Goal: Share content: Share content

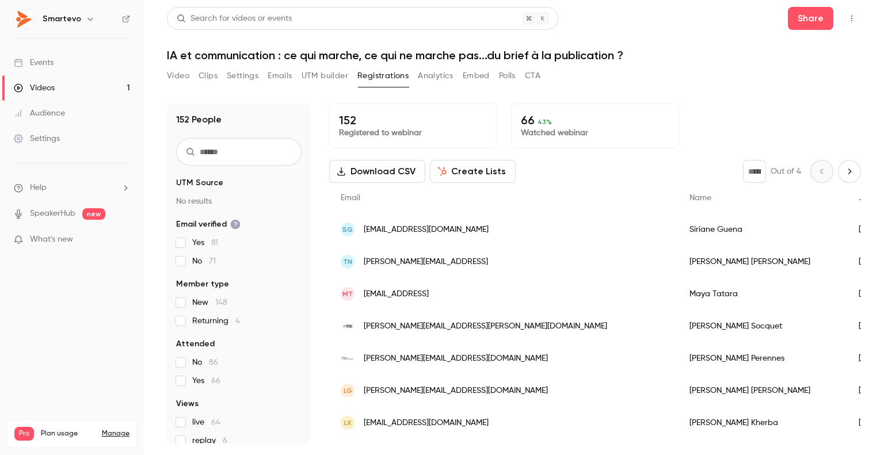
click at [46, 87] on div "Videos" at bounding box center [34, 88] width 41 height 12
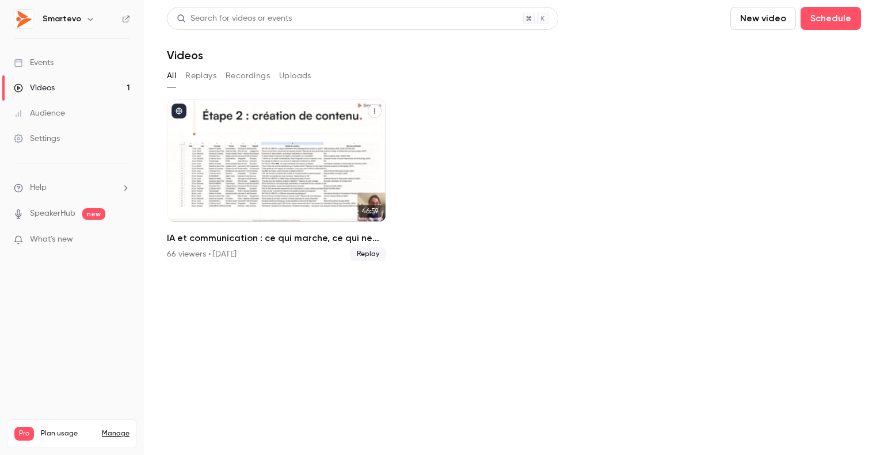
click at [284, 133] on div "IA et communication : ce qui marche, ce qui ne marche pas...du brief à la publi…" at bounding box center [276, 160] width 219 height 123
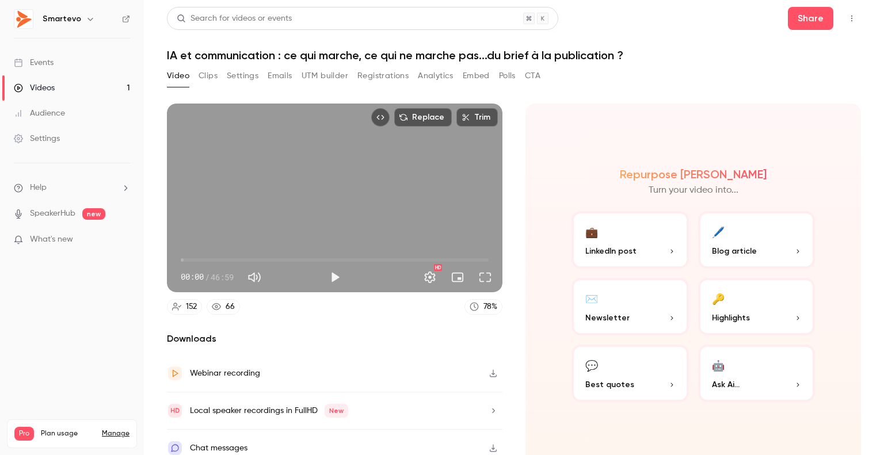
click at [79, 92] on link "Videos 1" at bounding box center [72, 87] width 144 height 25
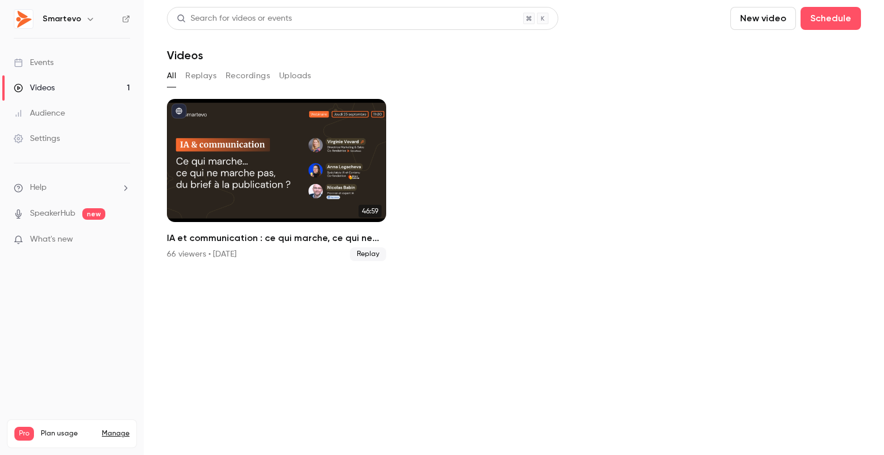
click at [198, 73] on button "Replays" at bounding box center [200, 76] width 31 height 18
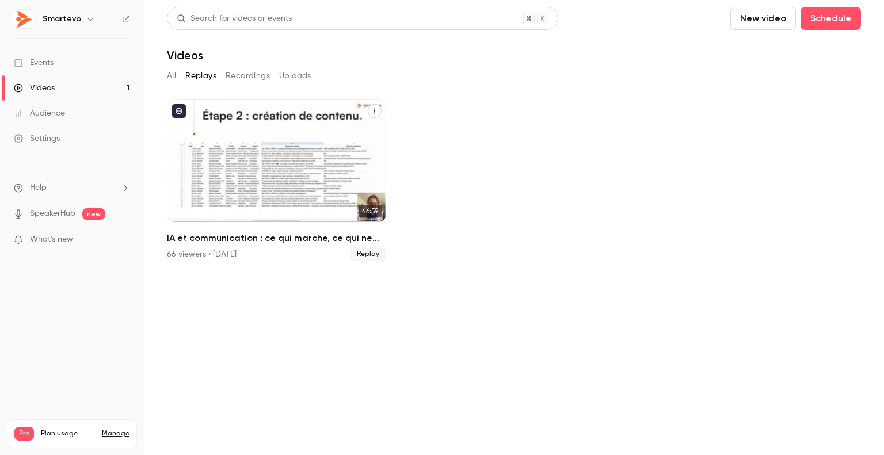
click at [361, 256] on span "Replay" at bounding box center [368, 255] width 36 height 14
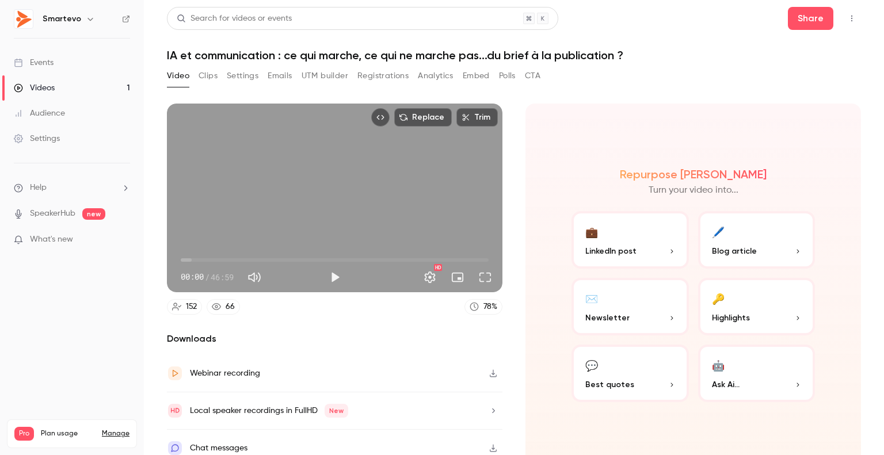
click at [70, 91] on link "Videos 1" at bounding box center [72, 87] width 144 height 25
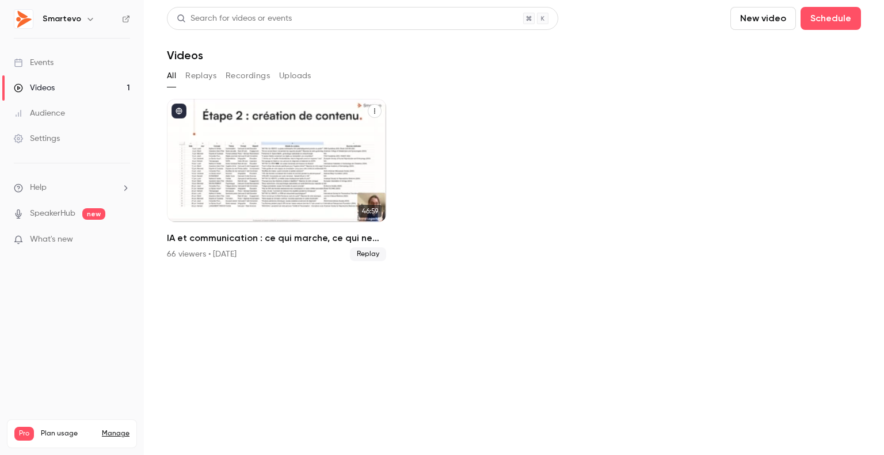
click at [373, 112] on icon "IA et communication : ce qui marche, ce qui ne marche pas...du brief à la publi…" at bounding box center [374, 111] width 7 height 7
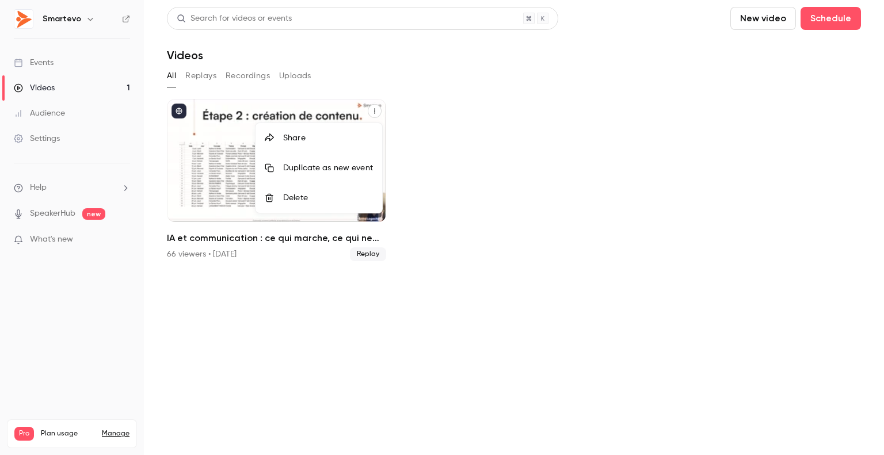
click at [502, 164] on div at bounding box center [442, 227] width 884 height 455
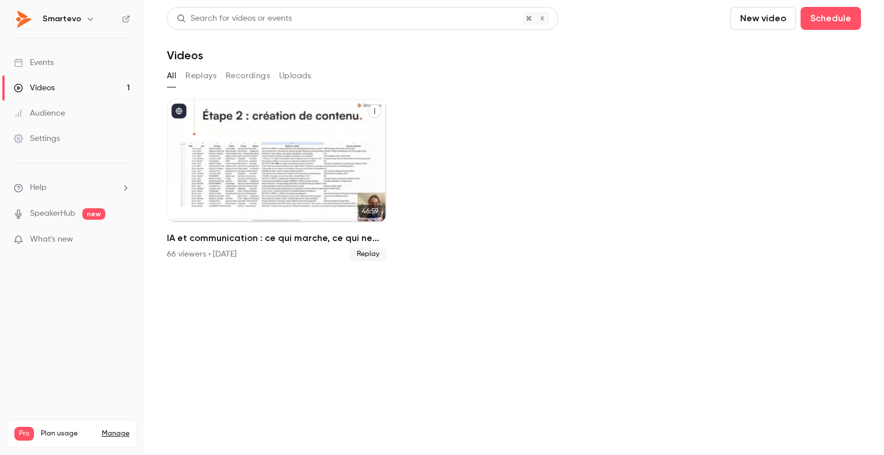
click at [378, 110] on button "IA et communication : ce qui marche, ce qui ne marche pas...du brief à la publi…" at bounding box center [375, 111] width 14 height 14
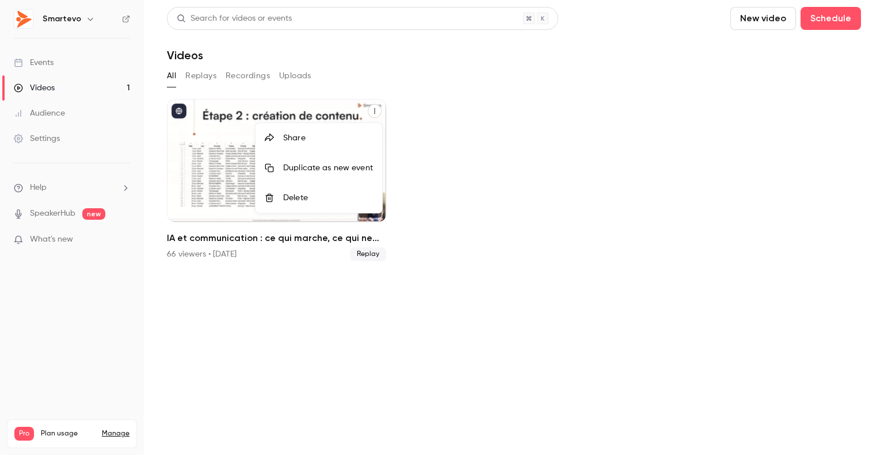
click at [351, 134] on div "Share" at bounding box center [328, 138] width 90 height 12
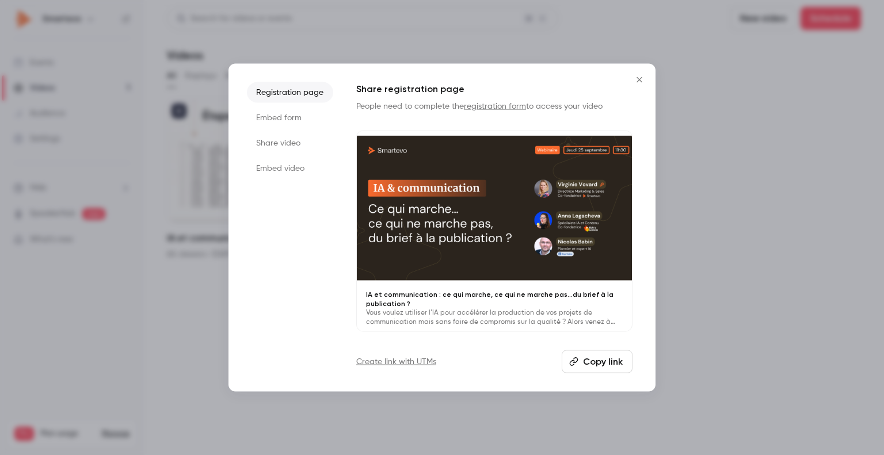
click at [640, 74] on button "Close" at bounding box center [639, 79] width 23 height 23
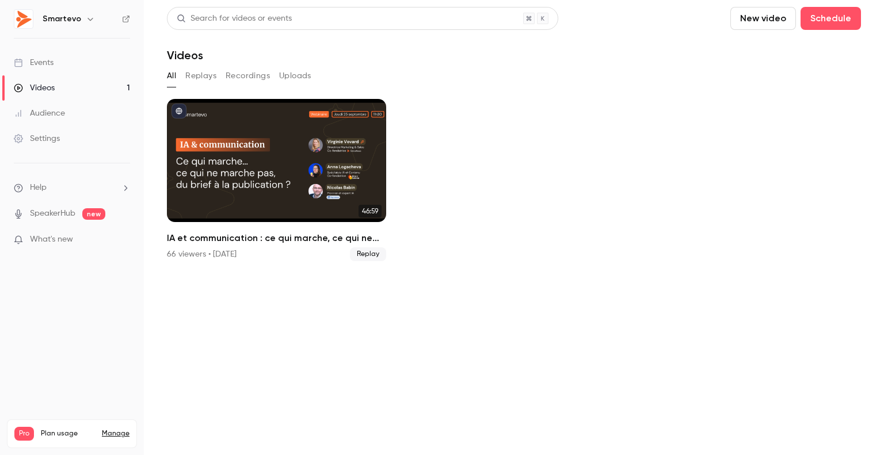
click at [203, 73] on button "Replays" at bounding box center [200, 76] width 31 height 18
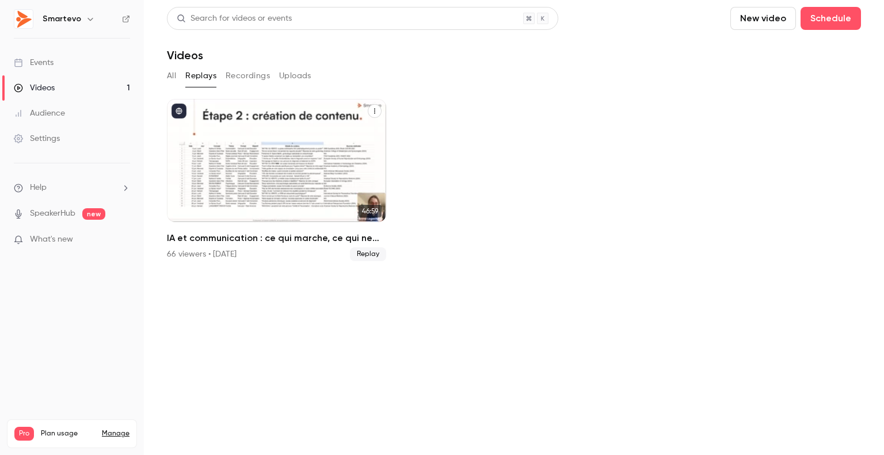
click at [373, 113] on icon "IA et communication : ce qui marche, ce qui ne marche pas...du brief à la publi…" at bounding box center [374, 111] width 7 height 7
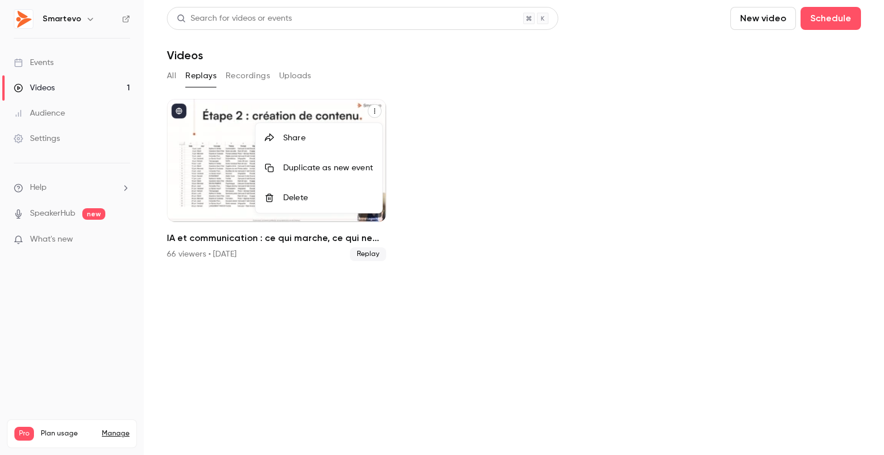
click at [345, 139] on div "Share" at bounding box center [328, 138] width 90 height 12
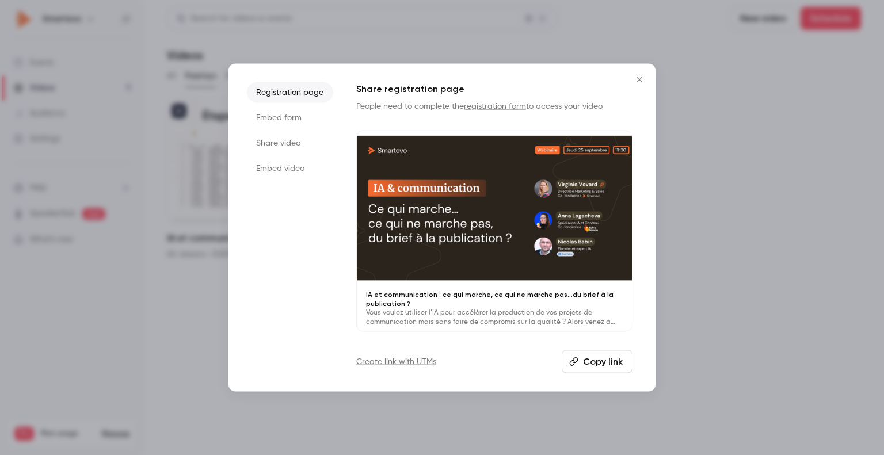
click at [293, 143] on li "Share video" at bounding box center [290, 142] width 86 height 21
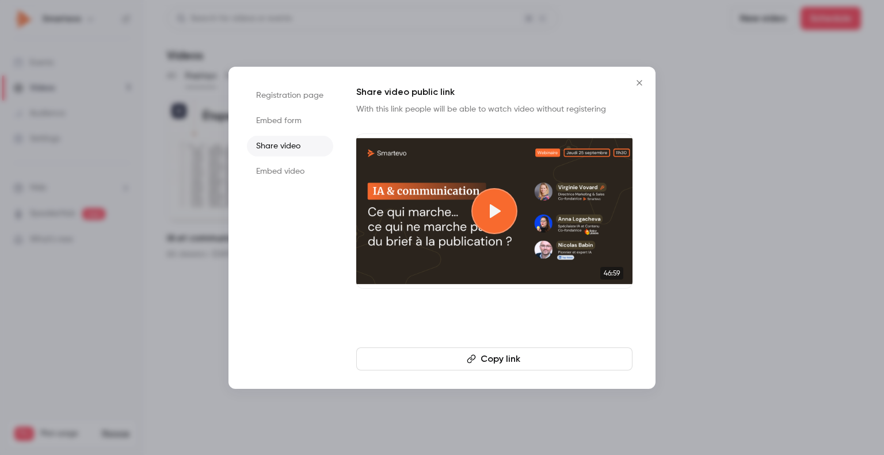
click at [476, 361] on button "Copy link" at bounding box center [494, 359] width 276 height 23
click at [640, 81] on icon "Close" at bounding box center [640, 82] width 14 height 9
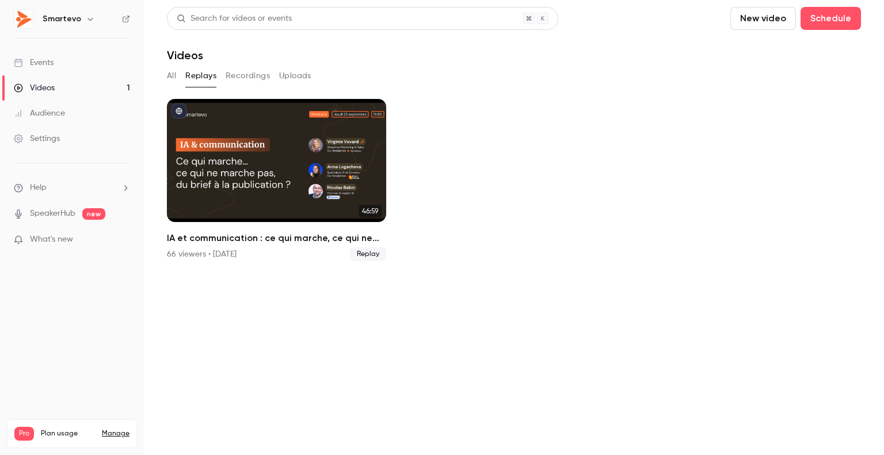
click at [299, 79] on button "Uploads" at bounding box center [295, 76] width 32 height 18
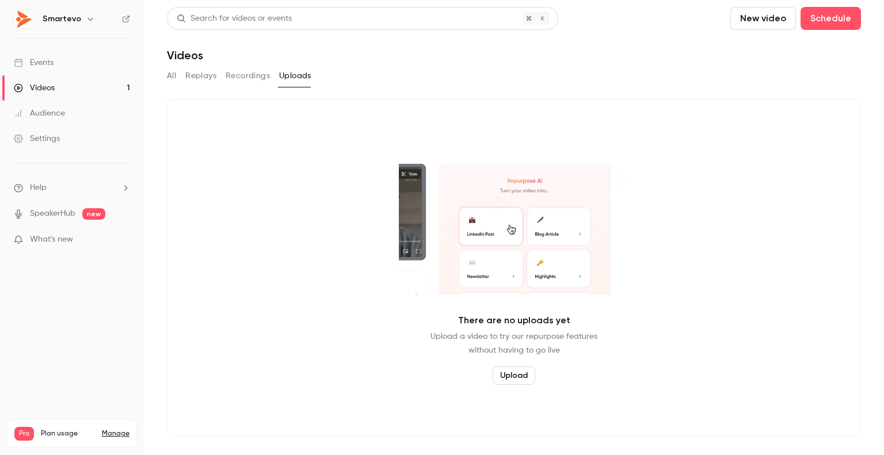
click at [168, 75] on button "All" at bounding box center [171, 76] width 9 height 18
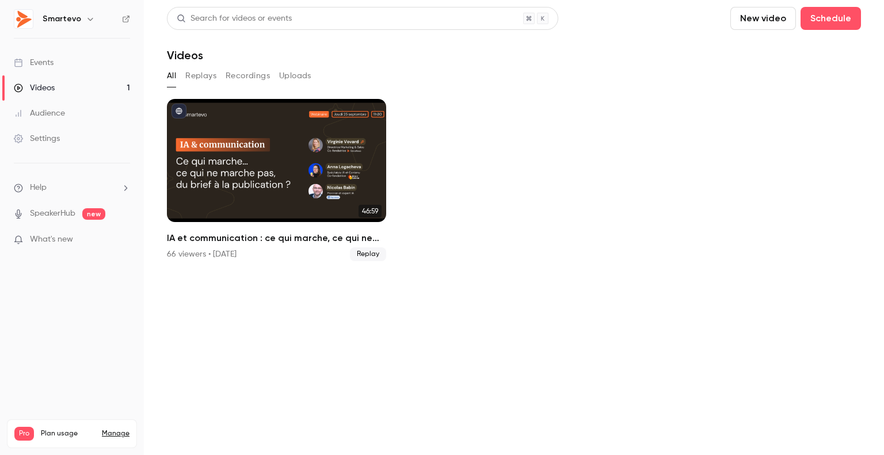
click at [77, 68] on link "Events" at bounding box center [72, 62] width 144 height 25
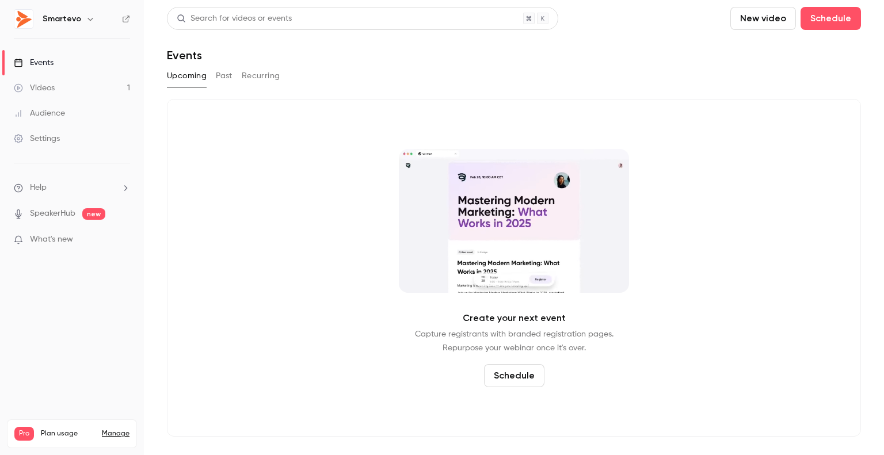
click at [66, 88] on link "Videos 1" at bounding box center [72, 87] width 144 height 25
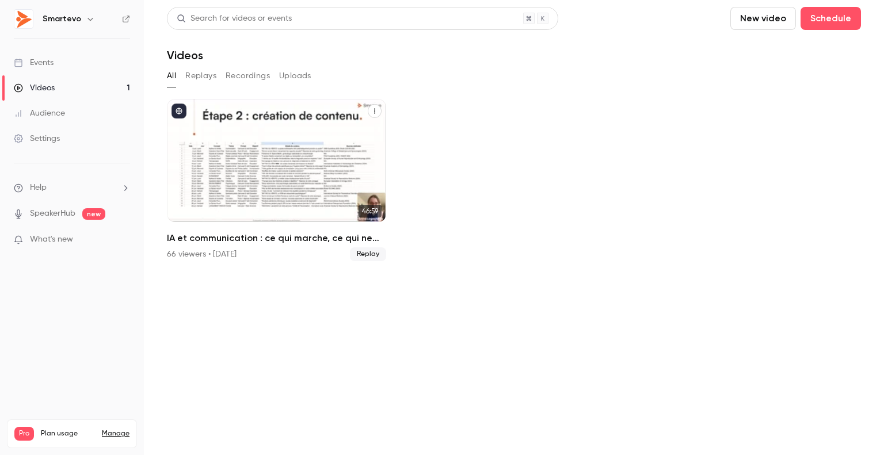
click at [341, 134] on div "IA et communication : ce qui marche, ce qui ne marche pas...du brief à la publi…" at bounding box center [276, 160] width 219 height 123
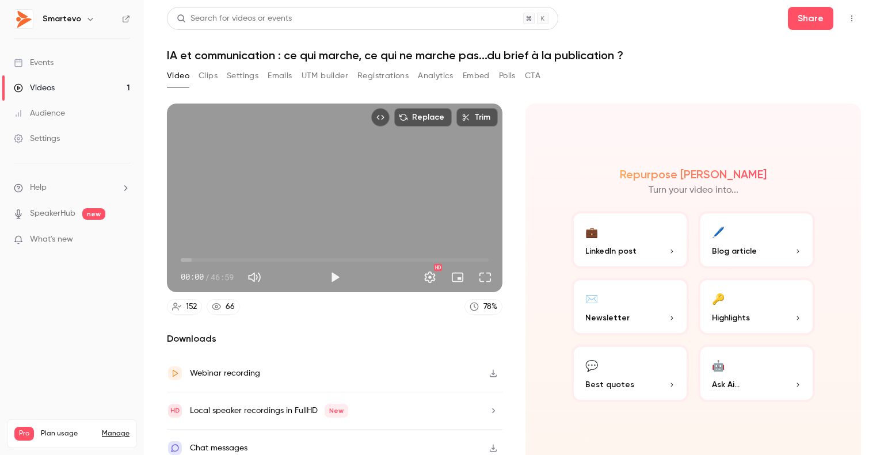
scroll to position [8, 0]
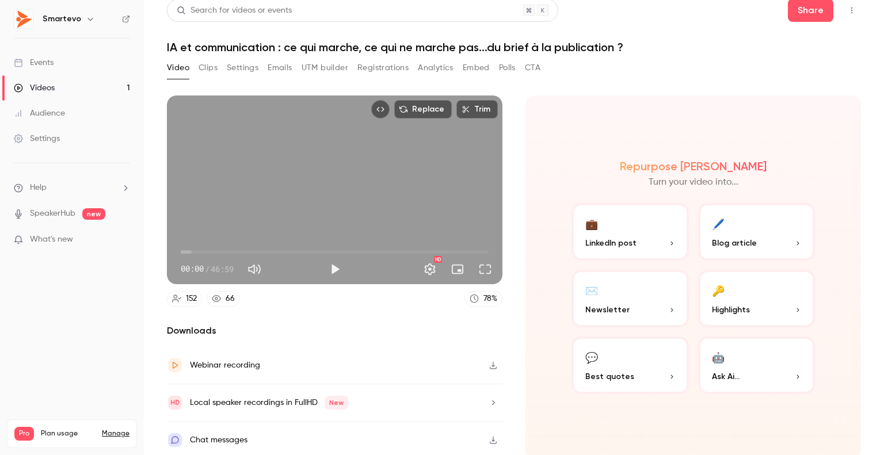
click at [385, 66] on button "Registrations" at bounding box center [383, 68] width 51 height 18
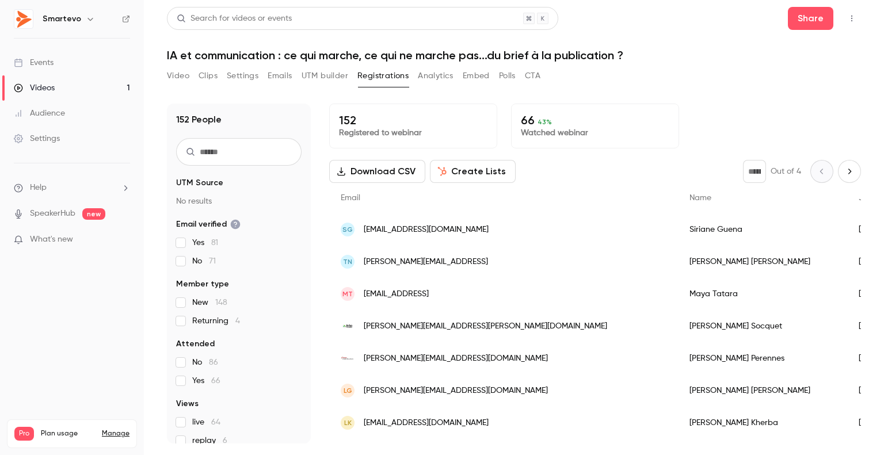
click at [473, 174] on button "Create Lists" at bounding box center [473, 171] width 86 height 23
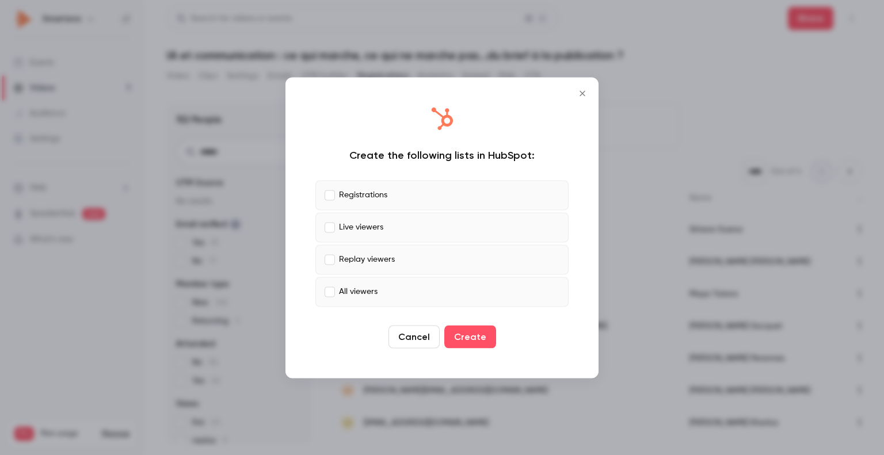
click at [585, 92] on icon "Close" at bounding box center [583, 93] width 14 height 9
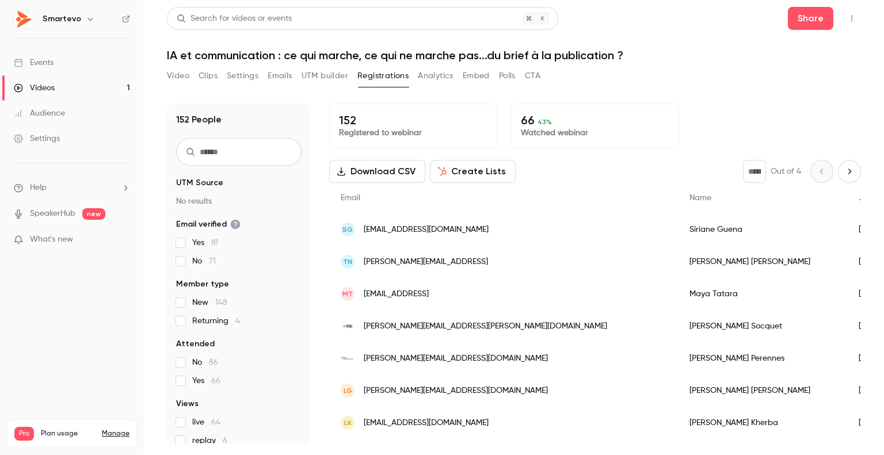
click at [491, 169] on button "Create Lists" at bounding box center [473, 171] width 86 height 23
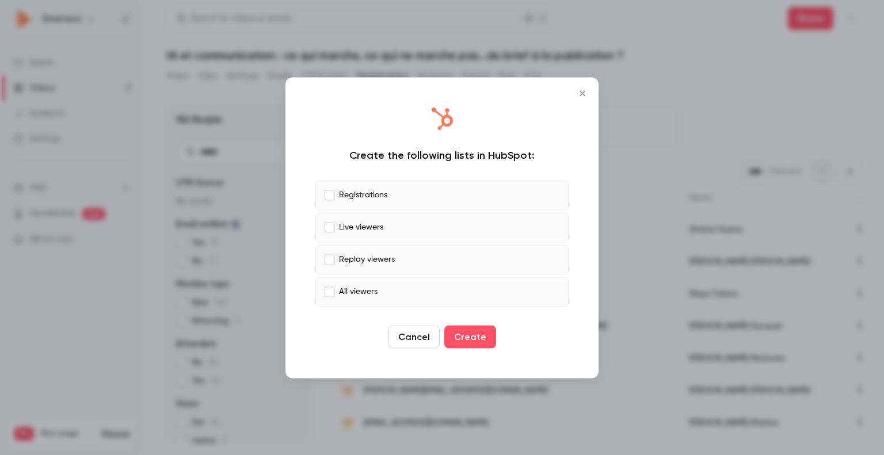
click at [615, 103] on div at bounding box center [442, 227] width 884 height 455
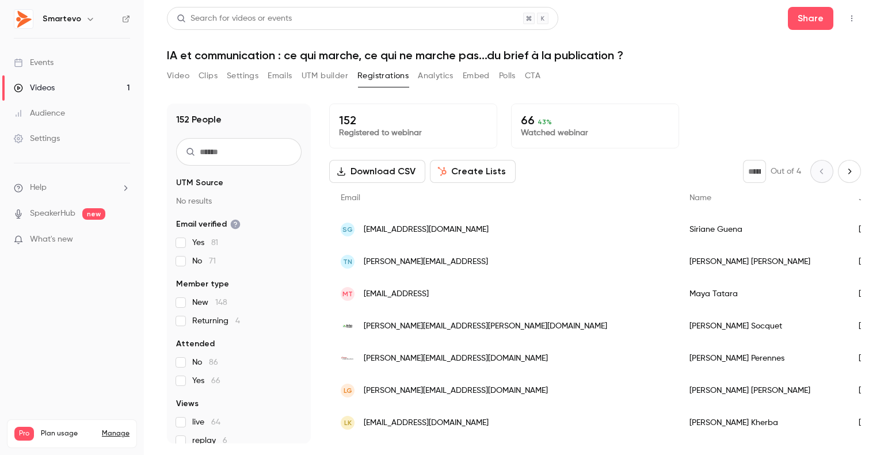
click at [388, 178] on button "Download CSV" at bounding box center [377, 171] width 96 height 23
click at [54, 81] on link "Videos 1" at bounding box center [72, 87] width 144 height 25
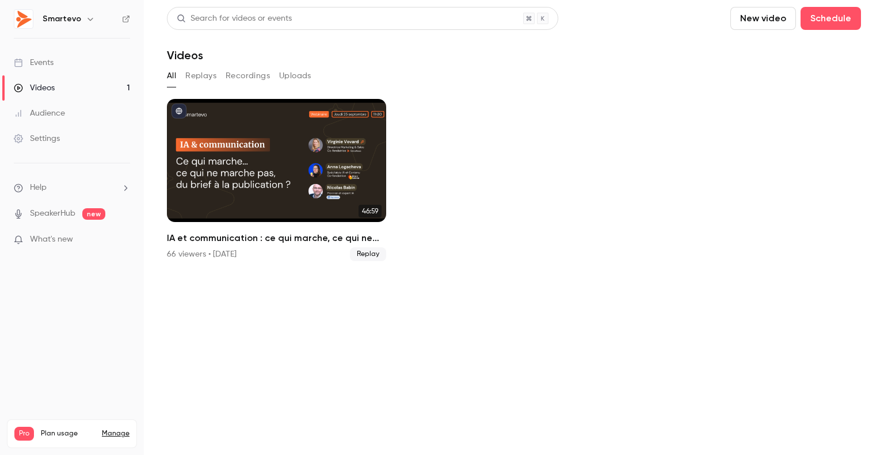
click at [203, 76] on button "Replays" at bounding box center [200, 76] width 31 height 18
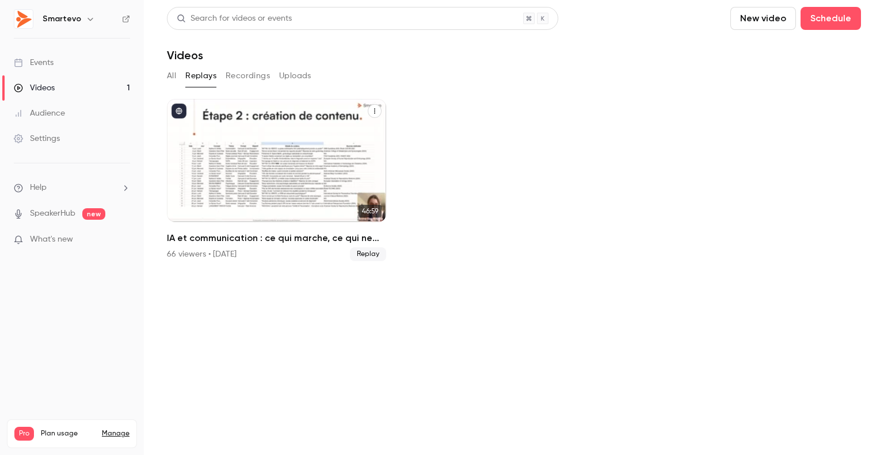
click at [372, 111] on icon "IA et communication : ce qui marche, ce qui ne marche pas...du brief à la publi…" at bounding box center [374, 111] width 7 height 7
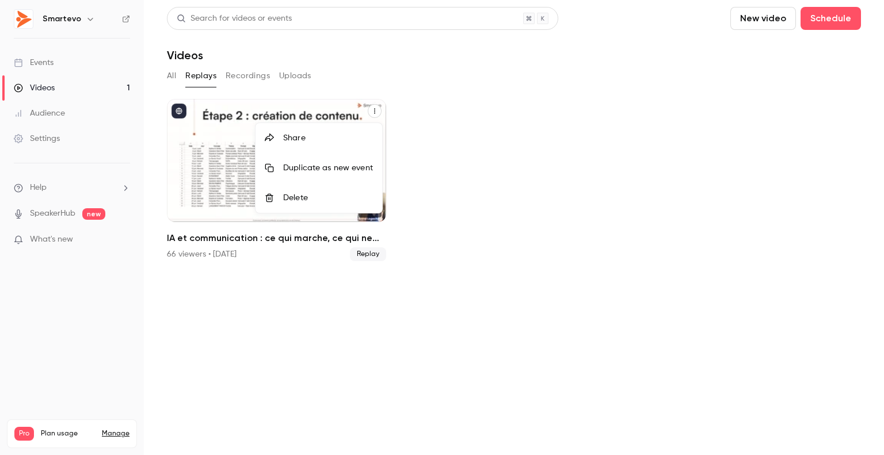
click at [347, 136] on div "Share" at bounding box center [328, 138] width 90 height 12
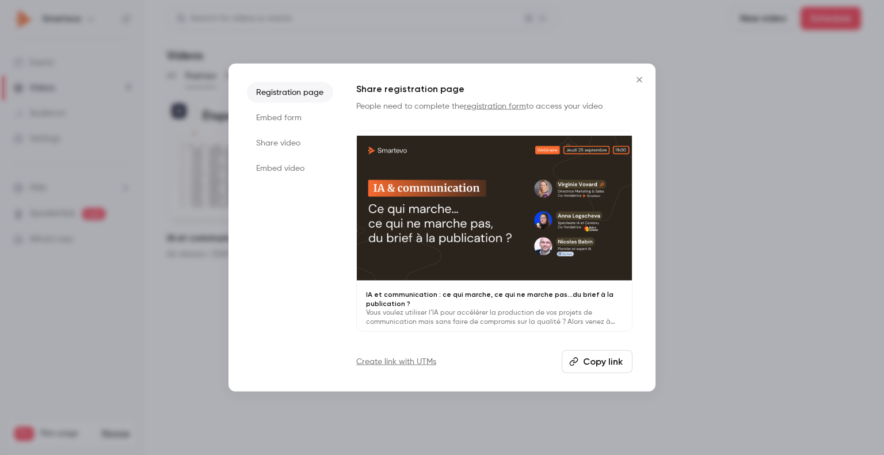
click at [276, 140] on li "Share video" at bounding box center [290, 142] width 86 height 21
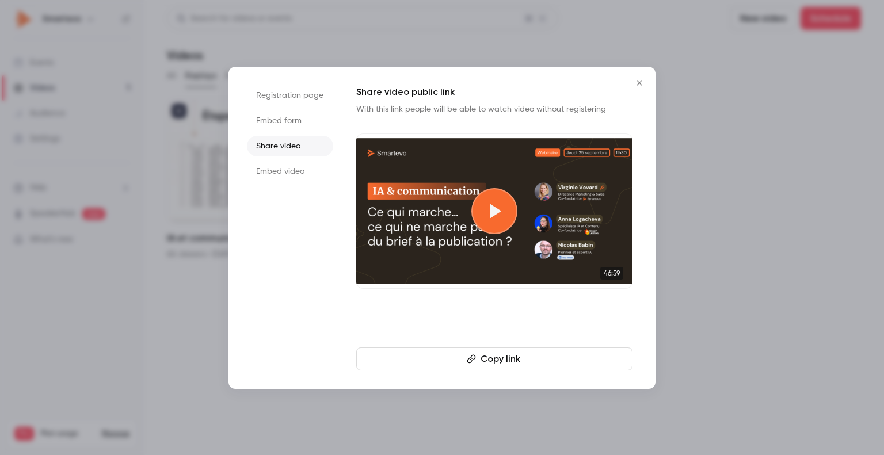
click at [489, 359] on button "Copy link" at bounding box center [494, 359] width 276 height 23
